Goal: Navigation & Orientation: Understand site structure

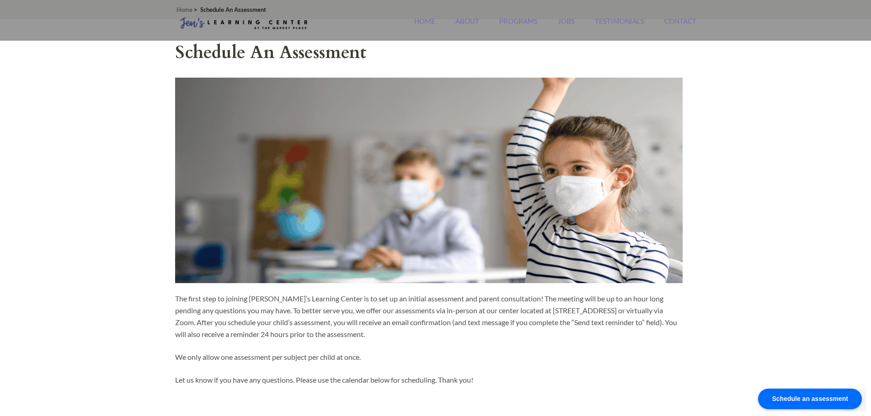
scroll to position [381, 0]
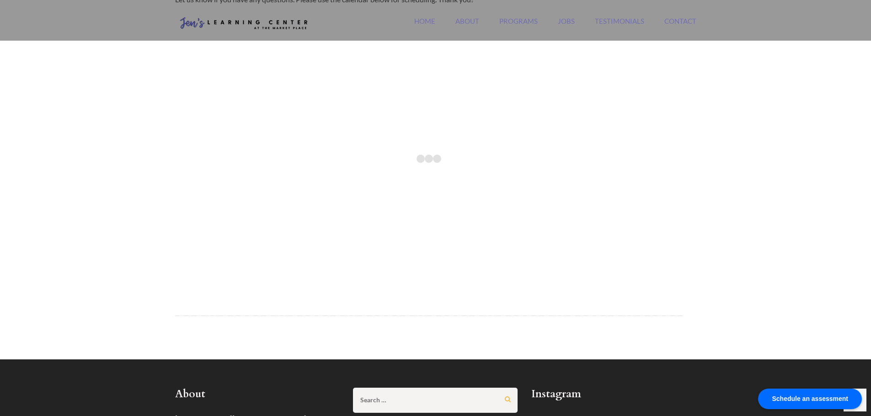
click at [724, 75] on div "[PERSON_NAME][GEOGRAPHIC_DATA] [GEOGRAPHIC_DATA]'s #1 Rated [GEOGRAPHIC_DATA] S…" at bounding box center [435, 172] width 871 height 1106
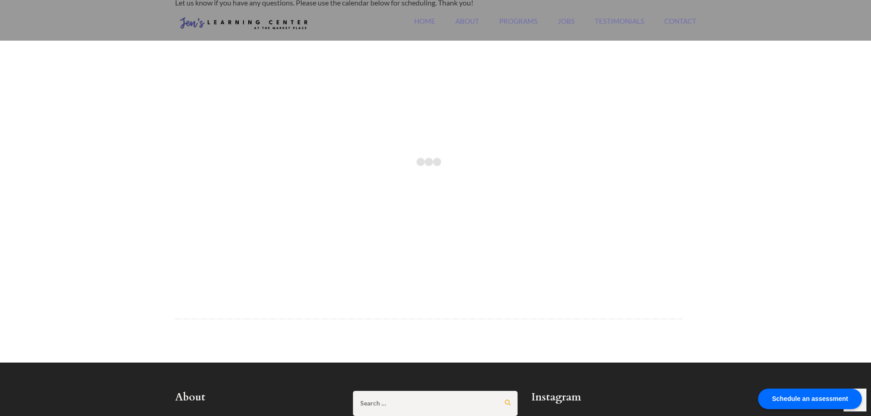
scroll to position [0, 0]
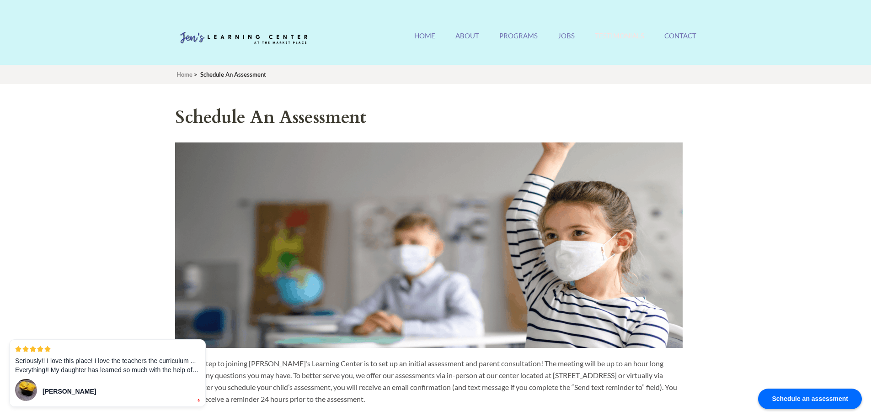
click at [616, 34] on link "Testimonials" at bounding box center [619, 42] width 49 height 20
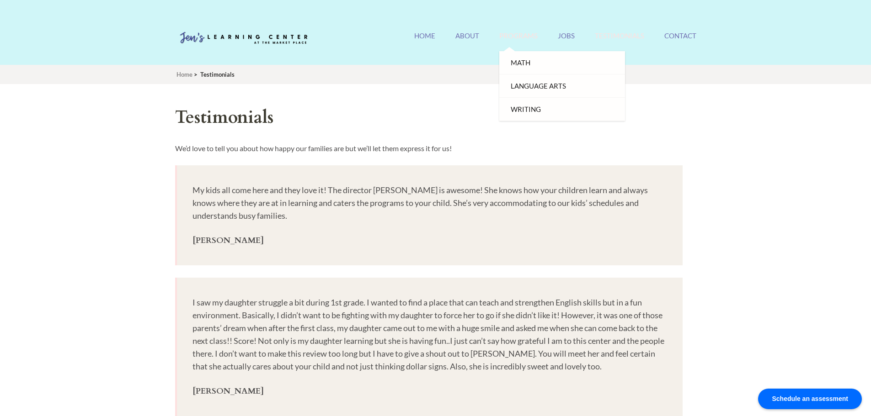
click at [520, 37] on link "Programs" at bounding box center [518, 42] width 38 height 20
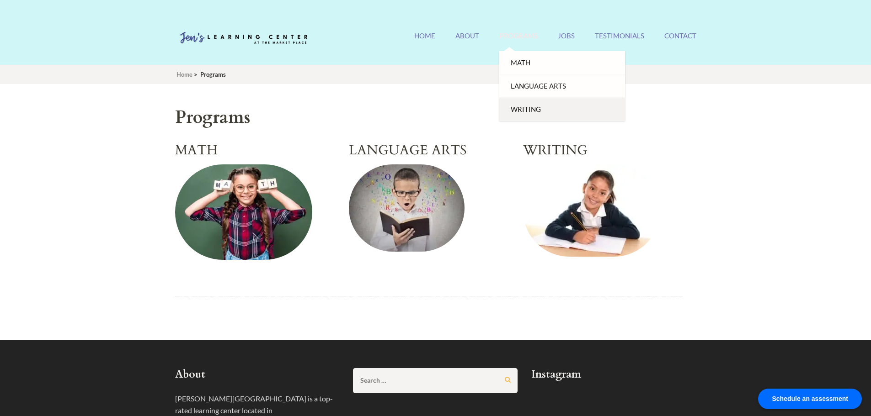
click at [525, 111] on link "Writing" at bounding box center [562, 109] width 126 height 23
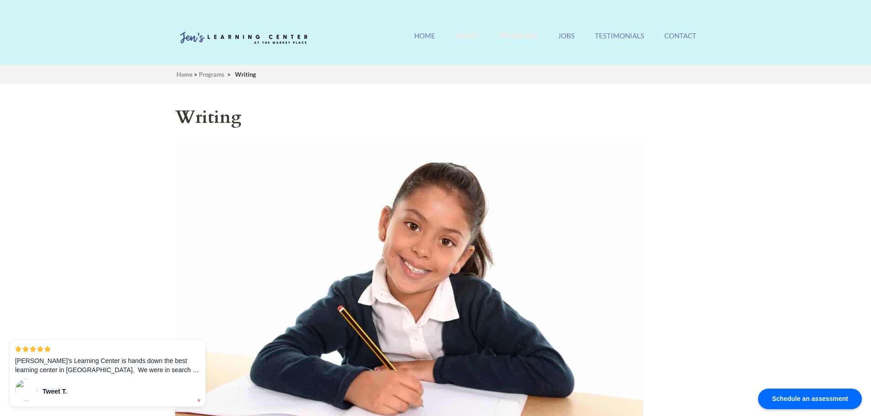
click at [464, 36] on link "About" at bounding box center [467, 42] width 24 height 20
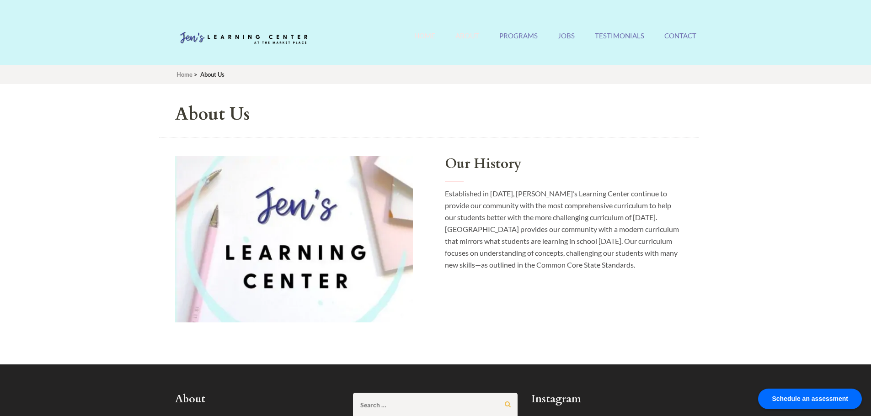
click at [428, 37] on link "Home" at bounding box center [424, 42] width 21 height 20
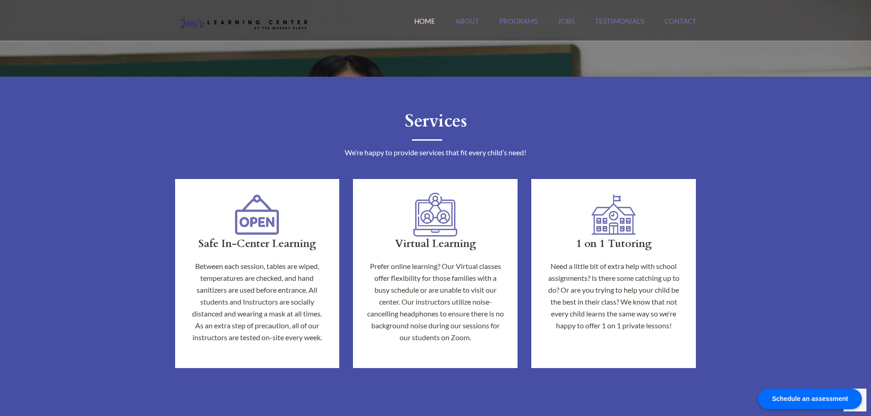
scroll to position [533, 0]
